Goal: Task Accomplishment & Management: Use online tool/utility

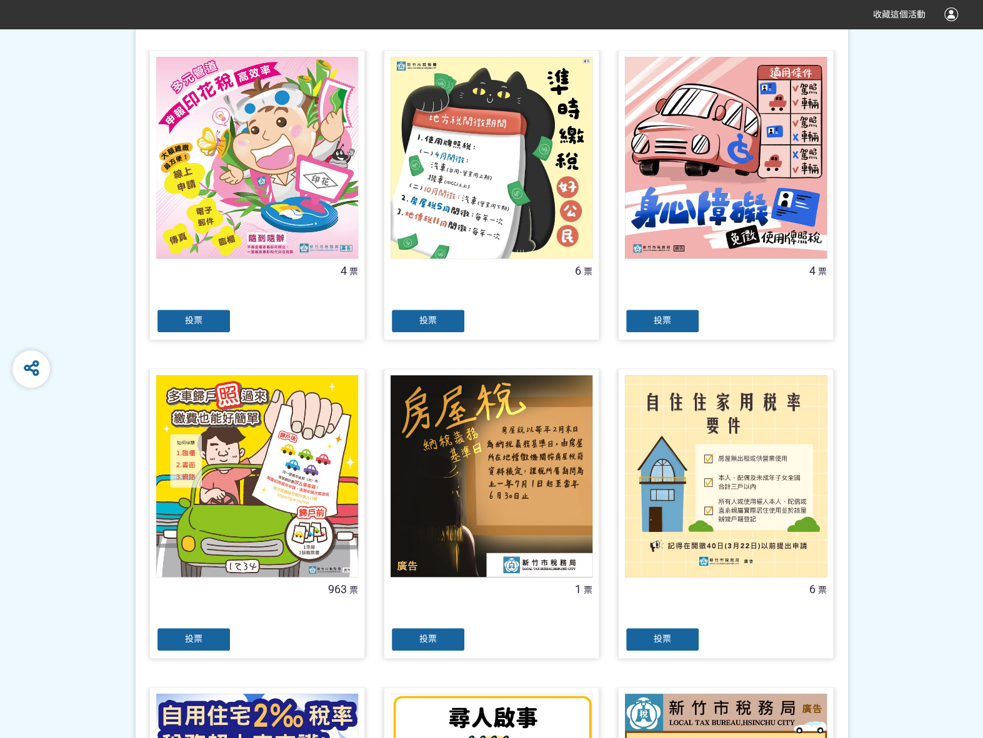
scroll to position [312, 0]
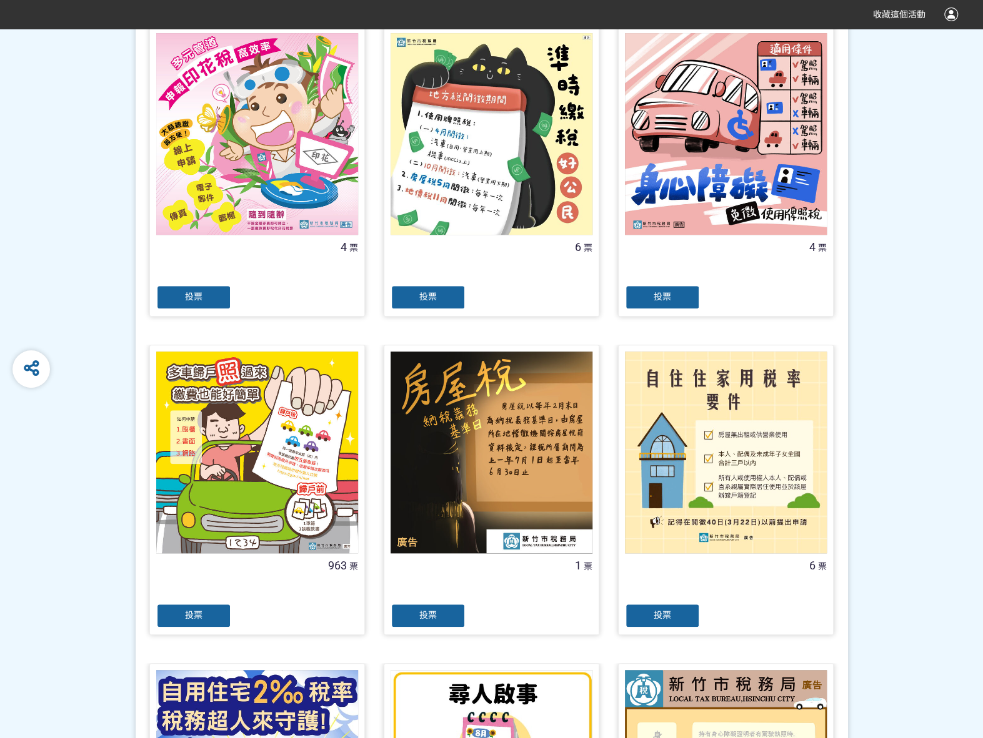
click at [167, 613] on div "投票" at bounding box center [193, 615] width 75 height 25
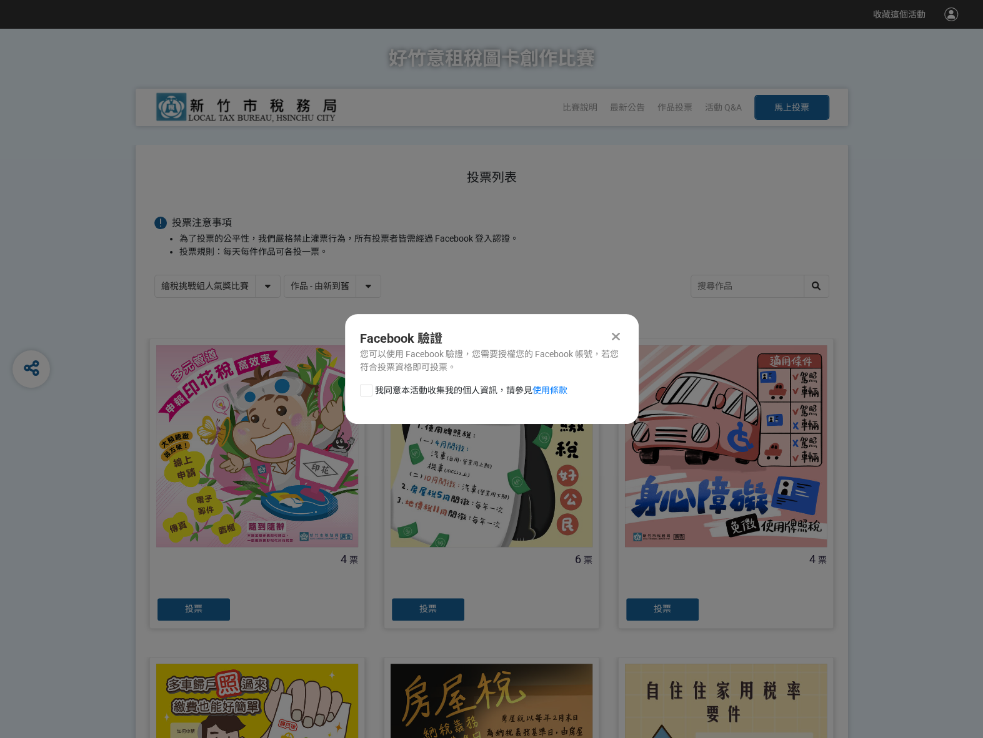
scroll to position [0, 0]
drag, startPoint x: 368, startPoint y: 384, endPoint x: 375, endPoint y: 388, distance: 8.1
click at [370, 385] on div "Facebook 驗證 您可以使用 Facebook 驗證，您需要授權您的 Facebook 帳號，若您符合投票資格即可投票。 我同意本活動收集我的個人資訊，…" at bounding box center [492, 369] width 294 height 110
click at [365, 387] on div at bounding box center [366, 390] width 12 height 12
checkbox input "true"
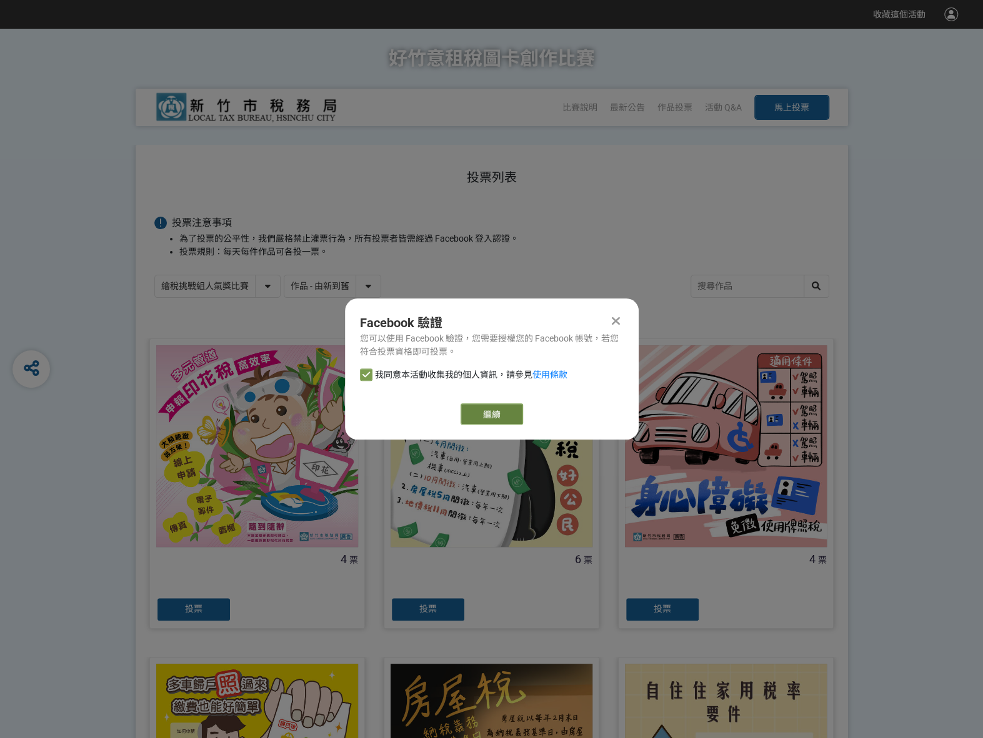
click at [505, 405] on link "繼續" at bounding box center [491, 414] width 62 height 21
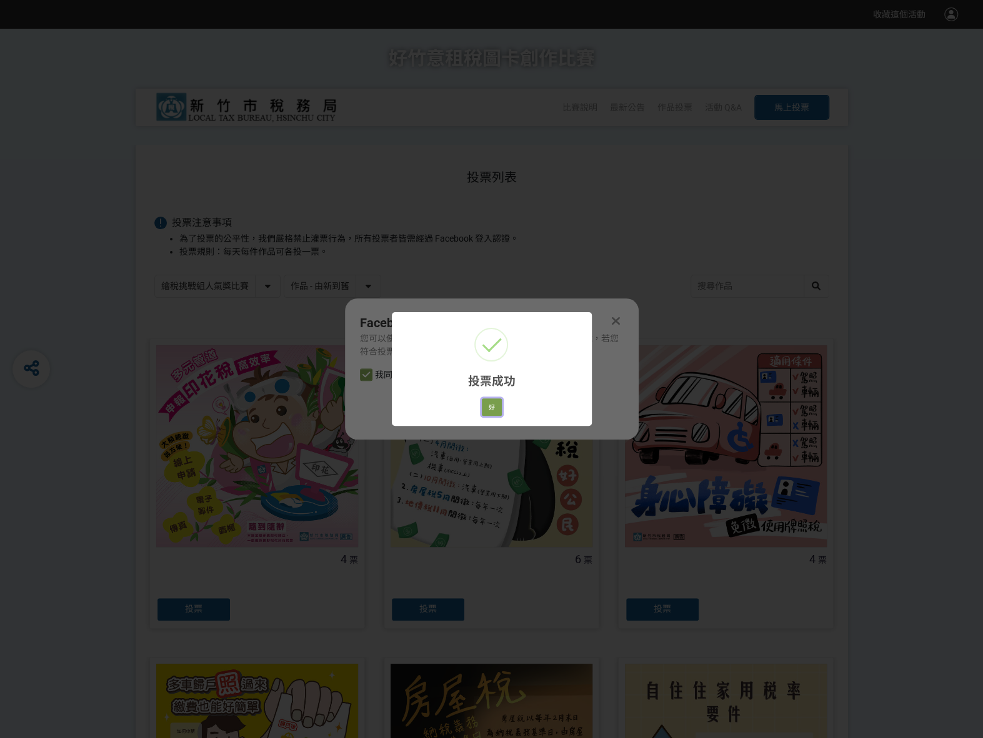
click at [499, 410] on button "好" at bounding box center [492, 407] width 20 height 17
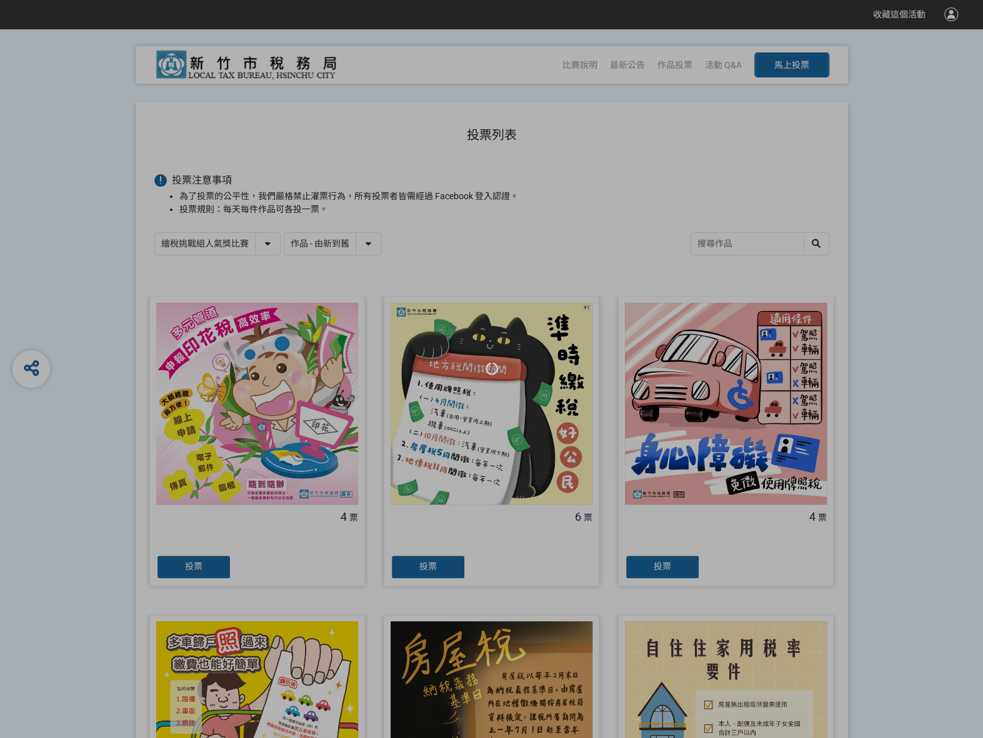
scroll to position [70, 0]
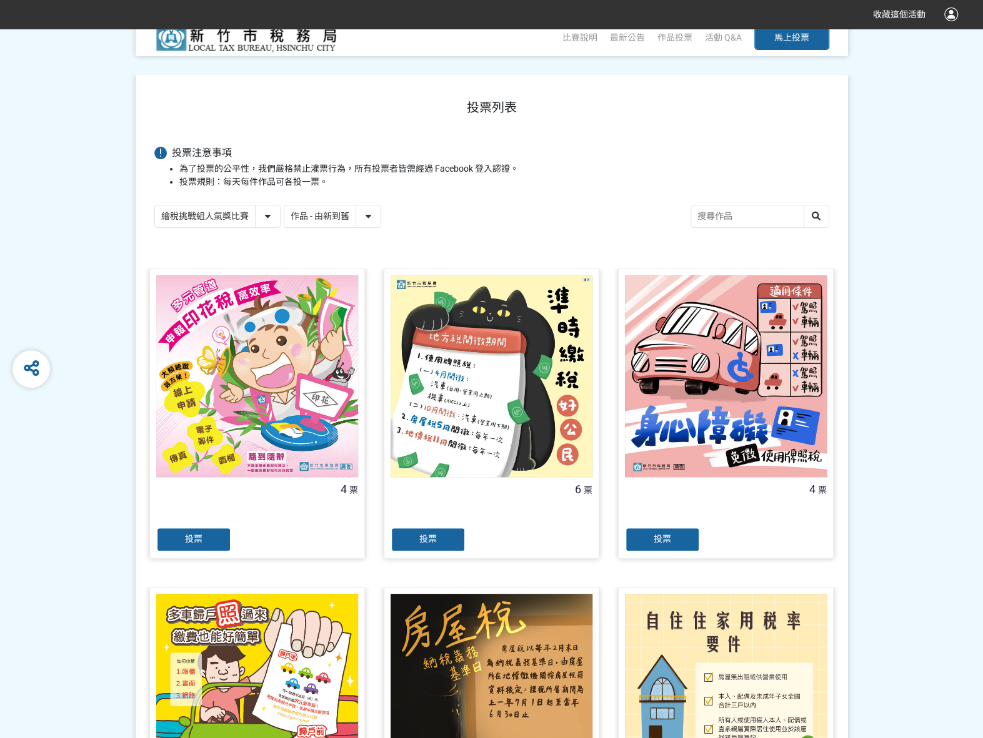
click at [275, 212] on select "繪稅挑戰組人氣獎比賽 活用智繪組人氣獎投票" at bounding box center [217, 217] width 125 height 22
select select "13167"
click at [155, 206] on select "繪稅挑戰組人氣獎比賽 活用智繪組人氣獎投票" at bounding box center [217, 217] width 125 height 22
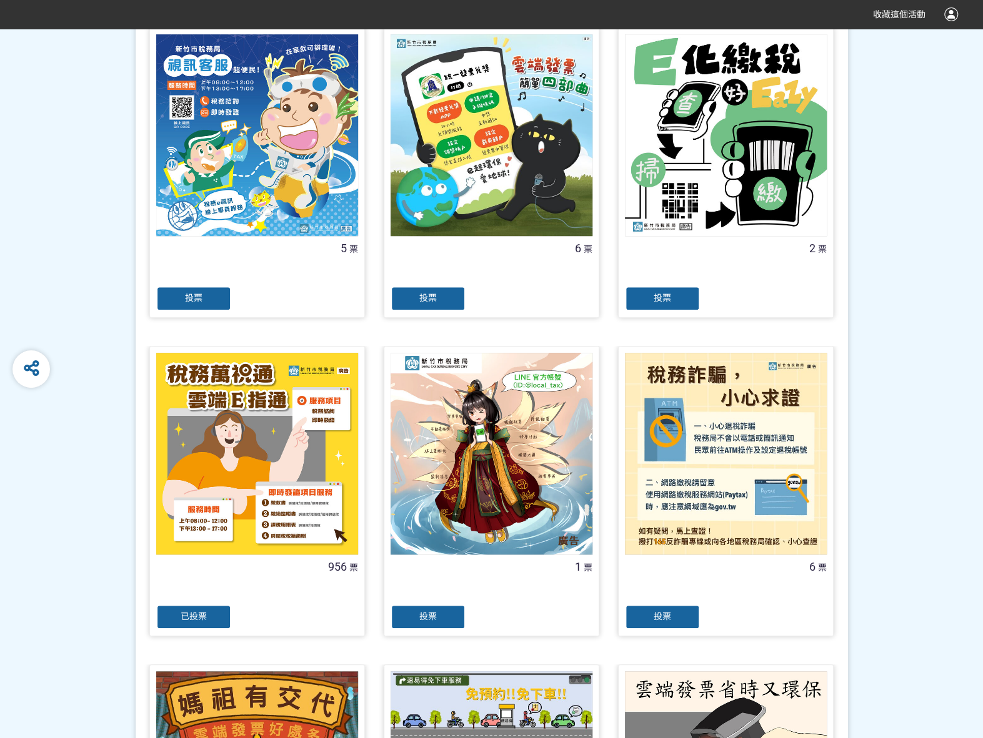
scroll to position [312, 0]
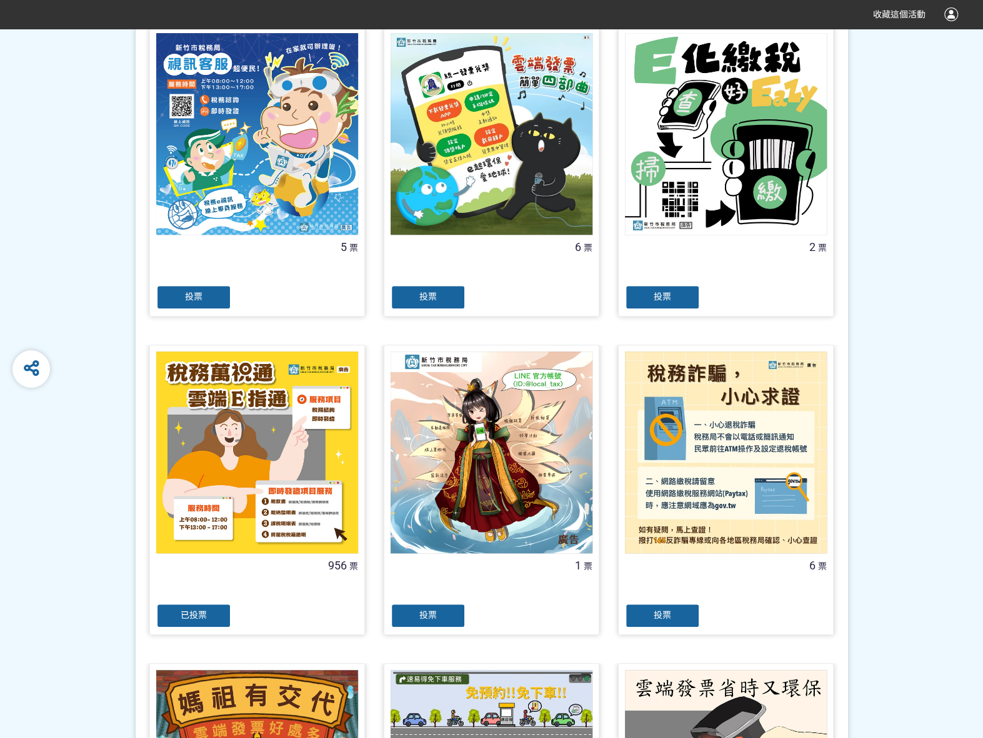
click at [212, 615] on div "已投票" at bounding box center [193, 615] width 75 height 25
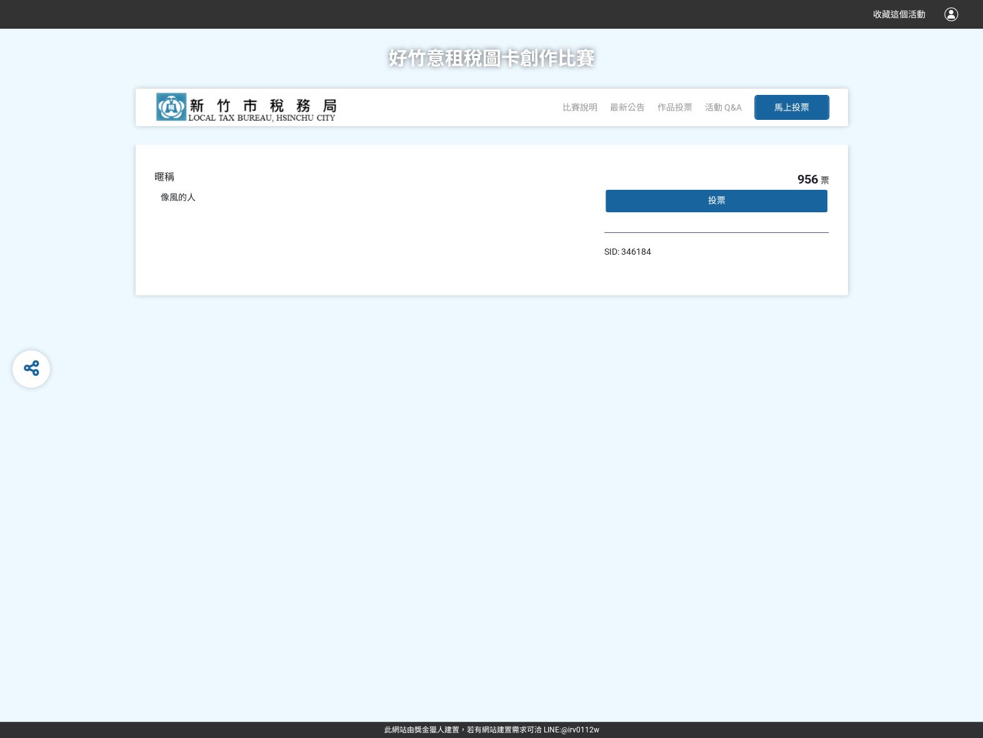
click at [690, 201] on div "投票" at bounding box center [716, 201] width 225 height 25
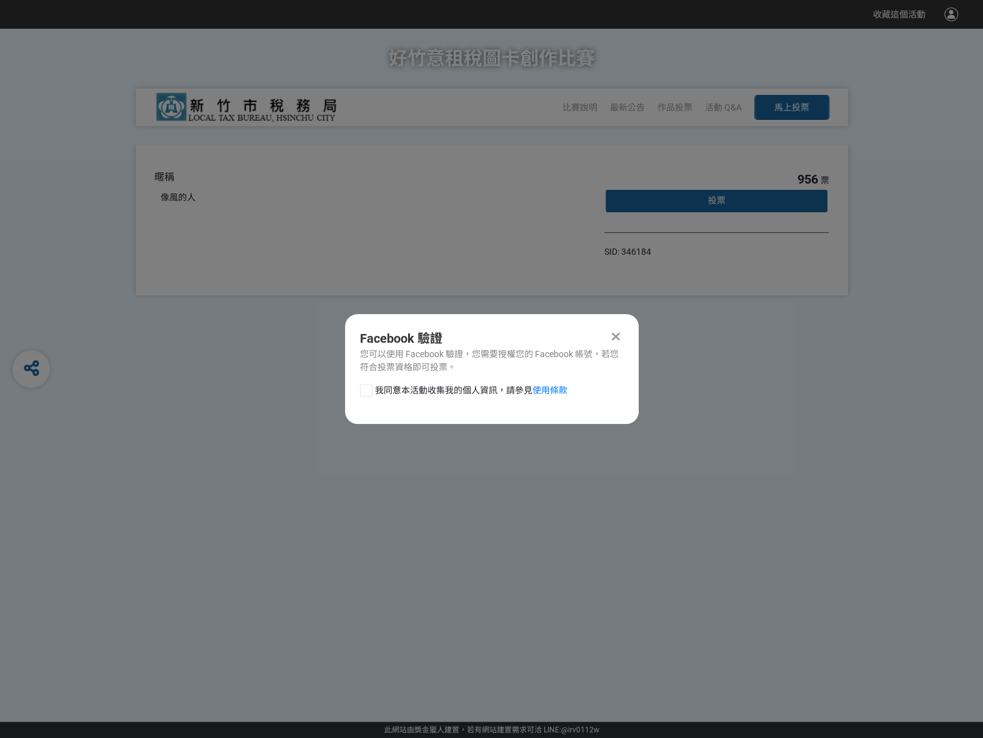
click at [365, 392] on div at bounding box center [366, 390] width 12 height 12
checkbox input "true"
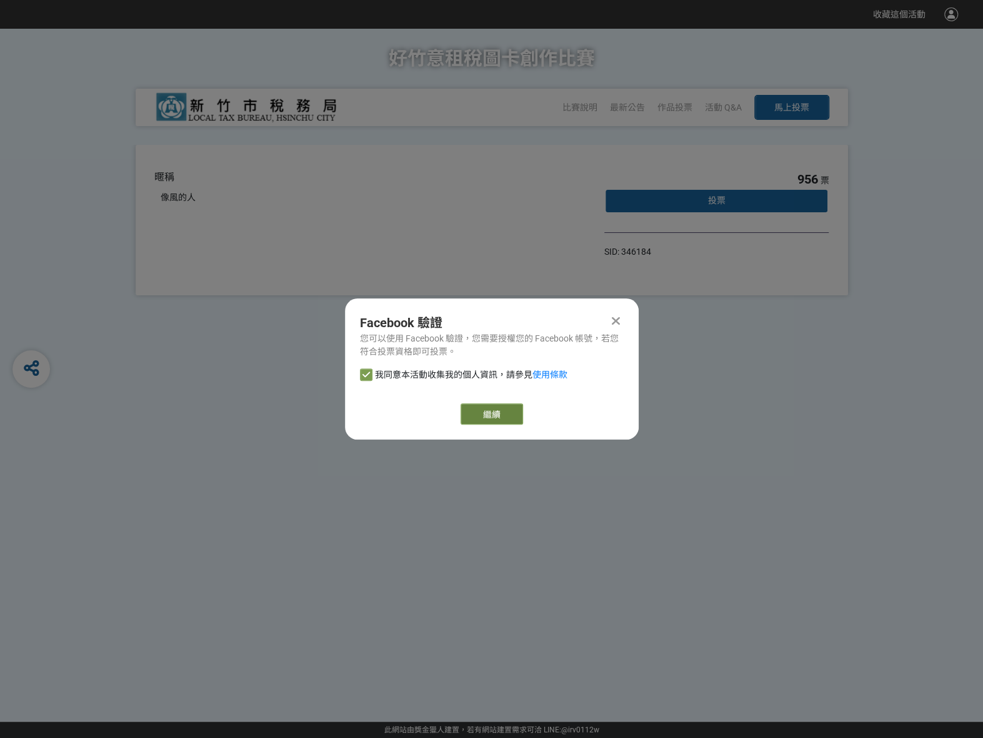
click at [490, 414] on link "繼續" at bounding box center [491, 414] width 62 height 21
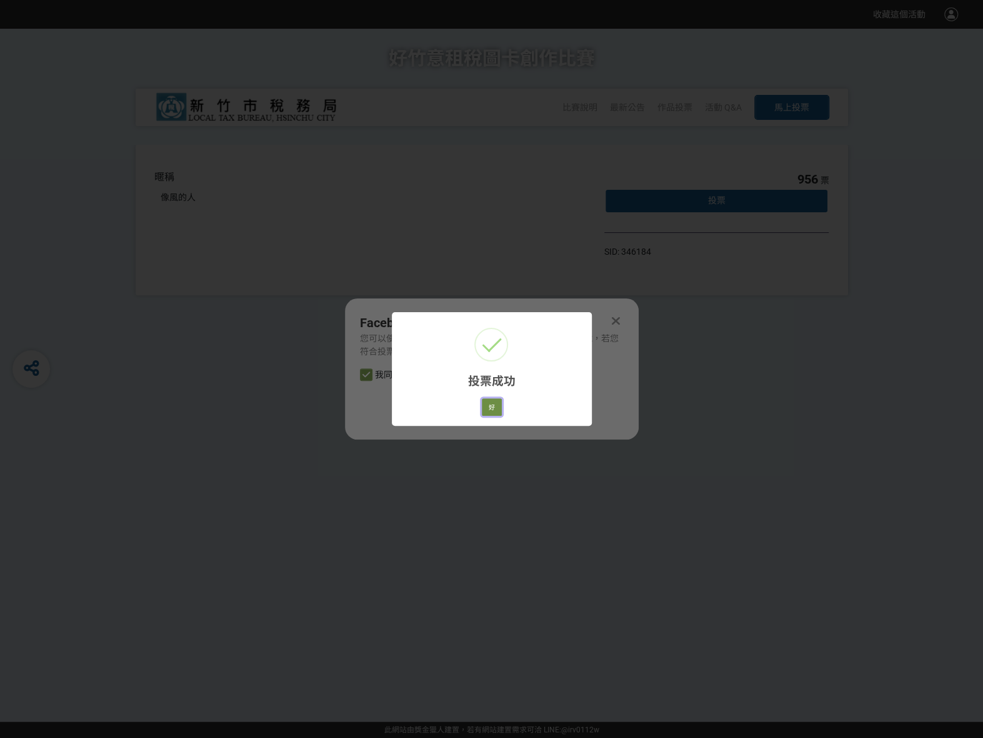
click at [491, 403] on button "好" at bounding box center [492, 407] width 20 height 17
